Goal: Task Accomplishment & Management: Complete application form

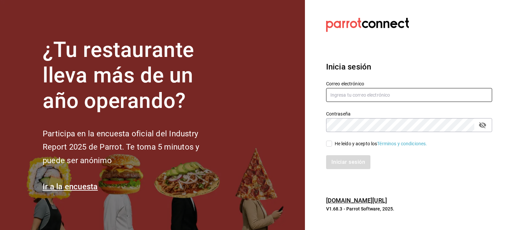
type input "[EMAIL_ADDRESS][DOMAIN_NAME]"
click at [328, 144] on input "He leído y acepto los Términos y condiciones." at bounding box center [329, 143] width 6 height 6
checkbox input "true"
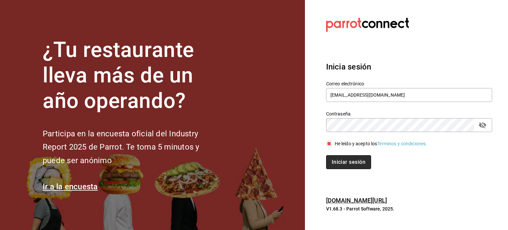
click at [336, 160] on button "Iniciar sesión" at bounding box center [348, 162] width 45 height 14
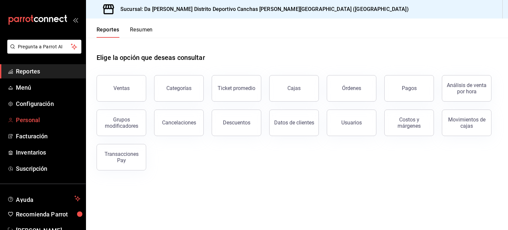
click at [52, 119] on span "Personal" at bounding box center [48, 119] width 64 height 9
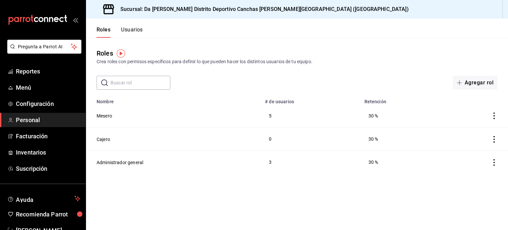
click at [133, 34] on button "Usuarios" at bounding box center [132, 31] width 22 height 11
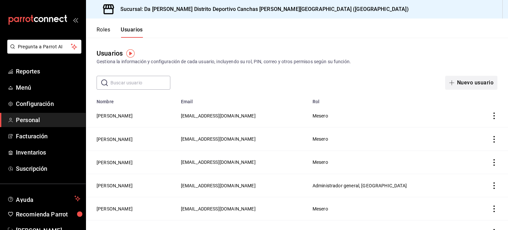
click at [461, 82] on button "Nuevo usuario" at bounding box center [471, 83] width 52 height 14
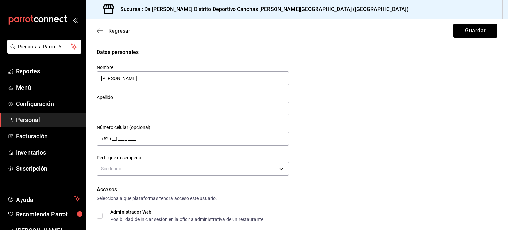
type input "[PERSON_NAME]"
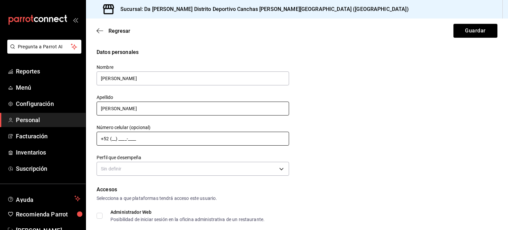
type input "[PERSON_NAME]"
click at [112, 140] on input "+52 (__) ____-____" at bounding box center [193, 139] width 192 height 14
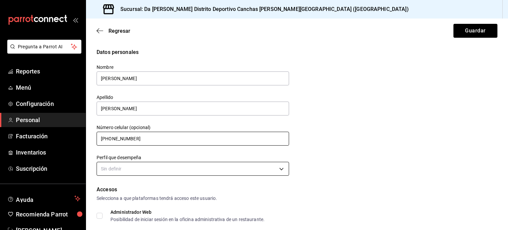
type input "[PHONE_NUMBER]"
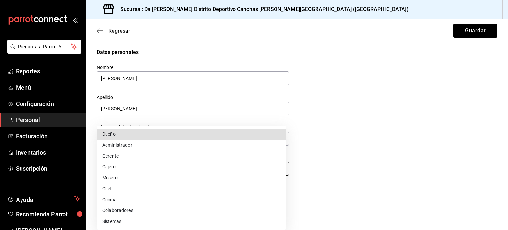
click at [139, 169] on body "Pregunta a Parrot AI Reportes Menú Configuración Personal Facturación Inventari…" at bounding box center [254, 115] width 508 height 230
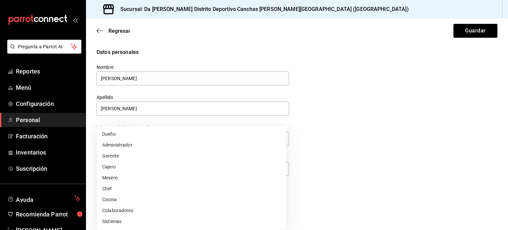
click at [130, 179] on li "Mesero" at bounding box center [191, 177] width 189 height 11
type input "WAITER"
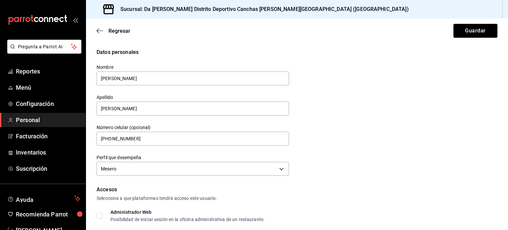
click at [314, 174] on div "Datos personales Nombre [PERSON_NAME] [PERSON_NAME] Número celular (opcional) […" at bounding box center [297, 112] width 401 height 129
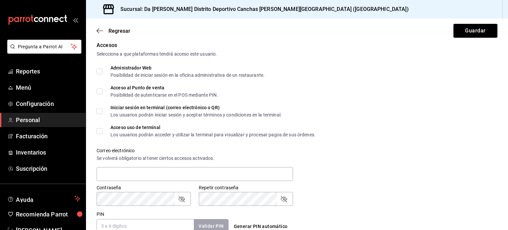
scroll to position [145, 0]
click at [100, 91] on input "Acceso al Punto de venta Posibilidad de autenticarse en el POS mediante PIN." at bounding box center [100, 90] width 6 height 6
checkbox input "true"
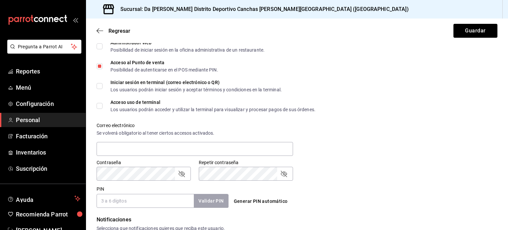
scroll to position [169, 0]
click at [159, 147] on input "text" at bounding box center [195, 149] width 196 height 14
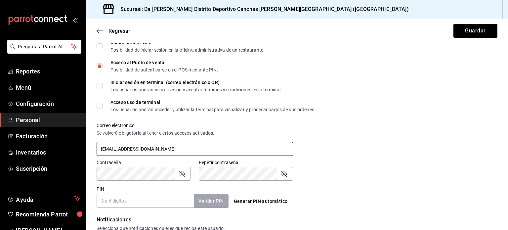
type input "[EMAIL_ADDRESS][DOMAIN_NAME]"
click at [152, 202] on input "PIN" at bounding box center [145, 201] width 97 height 14
click at [453, 24] on button "Guardar" at bounding box center [475, 31] width 44 height 14
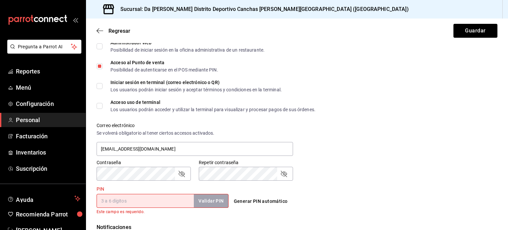
click at [147, 202] on input "PIN" at bounding box center [145, 201] width 97 height 14
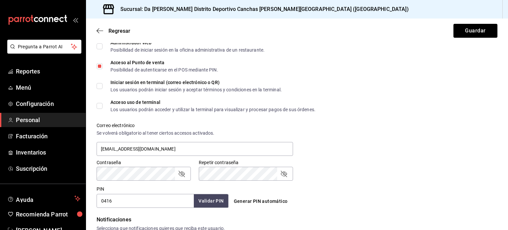
type input "0416"
click at [203, 203] on button "Validar PIN" at bounding box center [210, 201] width 35 height 14
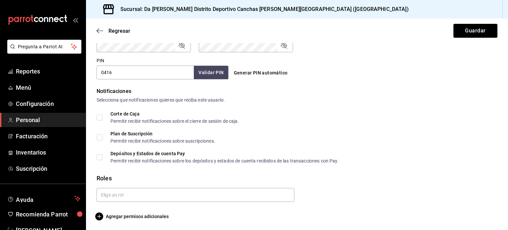
scroll to position [298, 0]
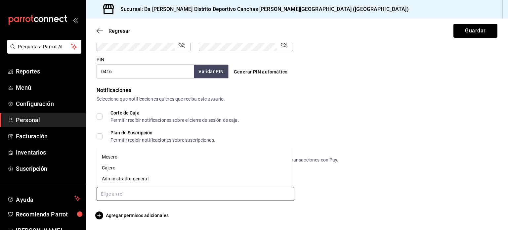
click at [162, 196] on input "text" at bounding box center [196, 194] width 198 height 14
click at [127, 159] on li "Mesero" at bounding box center [194, 156] width 195 height 11
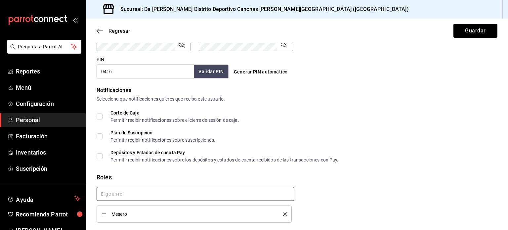
scroll to position [320, 0]
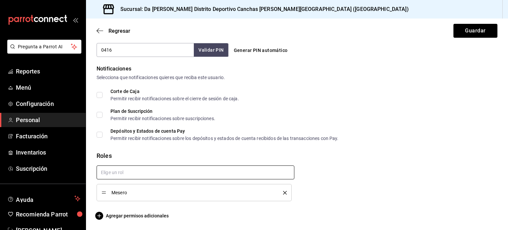
click at [161, 172] on input "text" at bounding box center [196, 172] width 198 height 14
click at [130, 174] on input "text" at bounding box center [196, 172] width 198 height 14
drag, startPoint x: 130, startPoint y: 174, endPoint x: 116, endPoint y: 187, distance: 18.7
click at [116, 187] on li "Cajero" at bounding box center [194, 187] width 195 height 11
checkbox input "true"
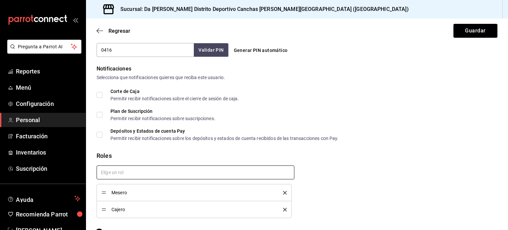
checkbox input "true"
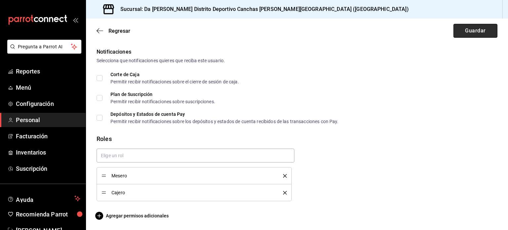
click at [465, 35] on button "Guardar" at bounding box center [475, 31] width 44 height 14
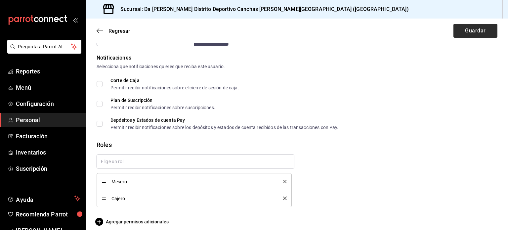
scroll to position [218, 0]
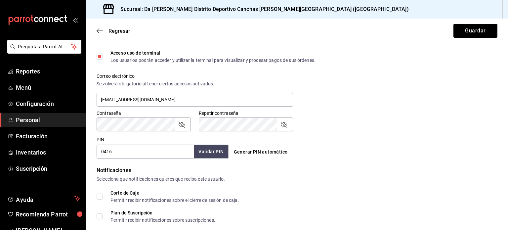
click at [341, 118] on div "Contraseña Contraseña Repetir contraseña Repetir contraseña" at bounding box center [293, 116] width 408 height 29
click at [465, 28] on button "Guardar" at bounding box center [475, 31] width 44 height 14
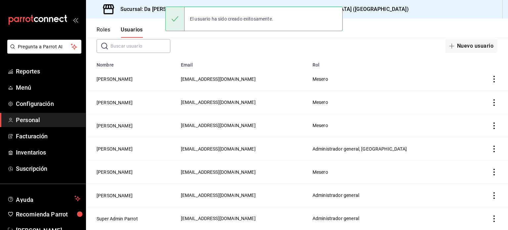
scroll to position [37, 0]
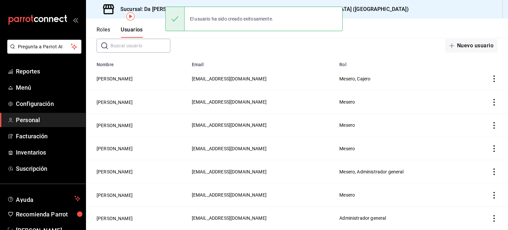
click at [327, 64] on th "Email" at bounding box center [262, 62] width 148 height 9
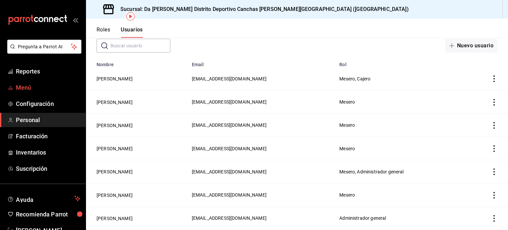
click at [32, 89] on span "Menú" at bounding box center [48, 87] width 64 height 9
